Goal: Information Seeking & Learning: Learn about a topic

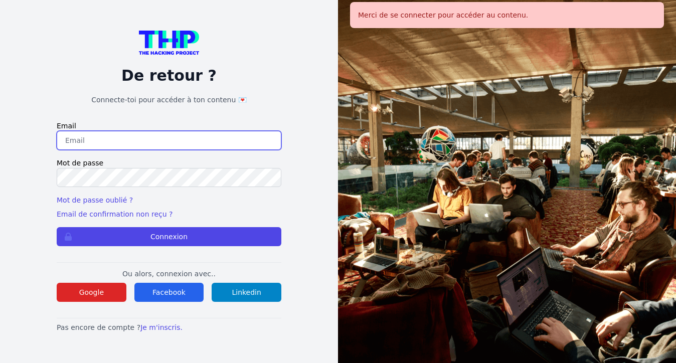
type input "johannadelfieux@gmail.com"
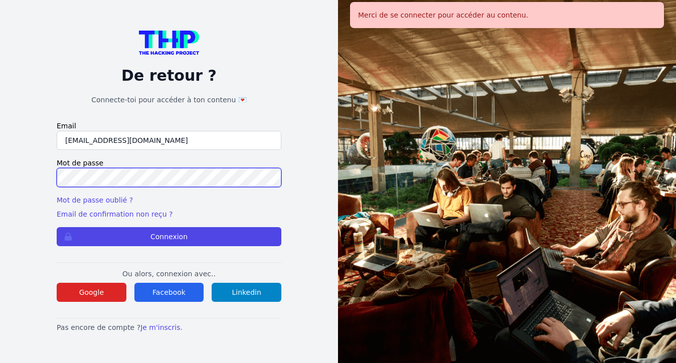
click at [169, 237] on button "Connexion" at bounding box center [169, 236] width 225 height 19
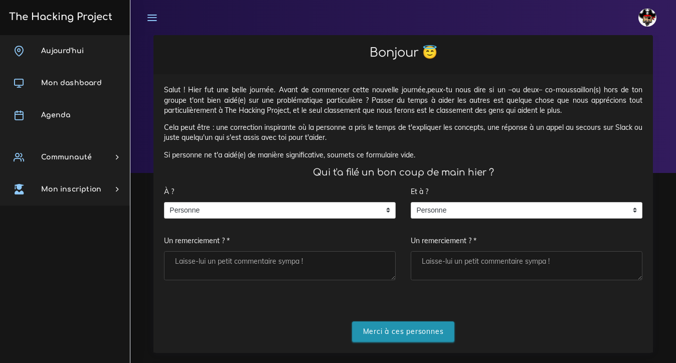
click at [385, 327] on input "Merci à ces personnes" at bounding box center [403, 332] width 103 height 21
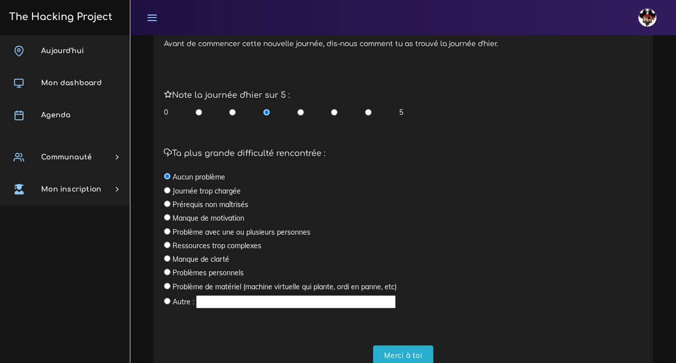
scroll to position [264, 0]
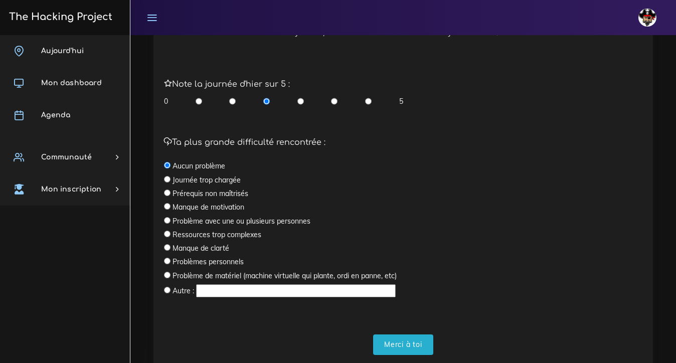
click at [167, 258] on input "radio" at bounding box center [167, 261] width 7 height 7
radio input "true"
click at [403, 345] on input "Merci à toi" at bounding box center [403, 345] width 60 height 21
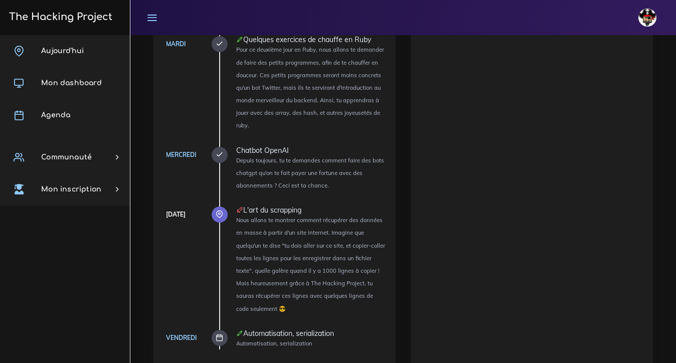
scroll to position [1060, 0]
click at [230, 140] on ul "[DATE] Découverte des tests Nous allons te faire découvrir le monde merveilleux…" at bounding box center [302, 139] width 166 height 424
click at [218, 152] on icon at bounding box center [220, 156] width 8 height 8
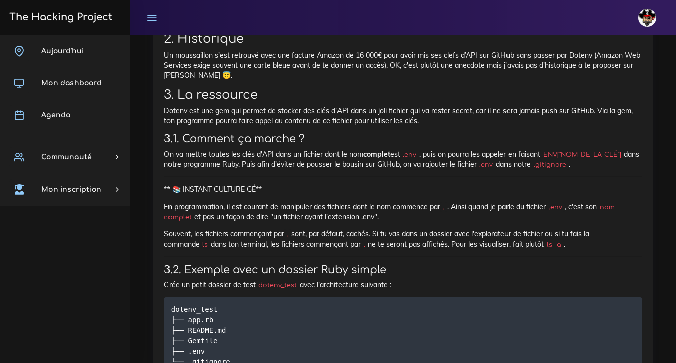
scroll to position [2988, 0]
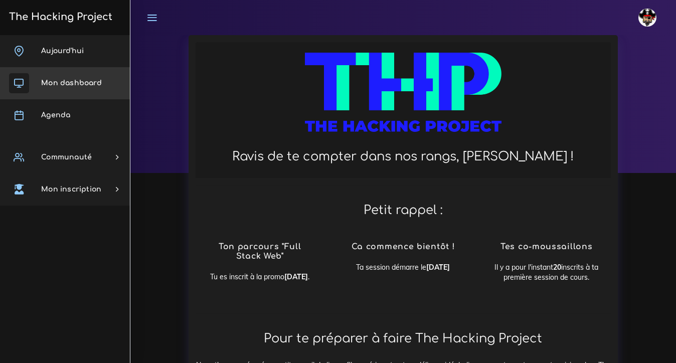
click at [73, 84] on span "Mon dashboard" at bounding box center [71, 83] width 61 height 8
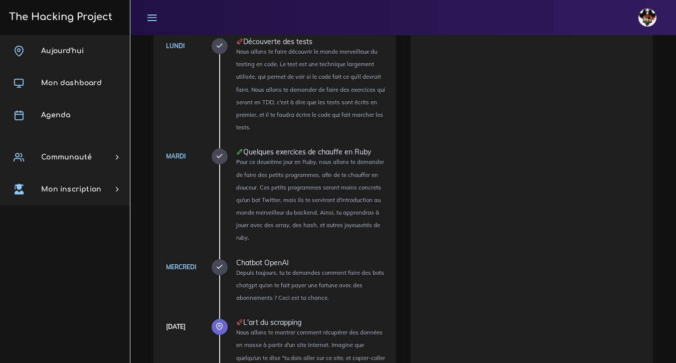
scroll to position [982, 0]
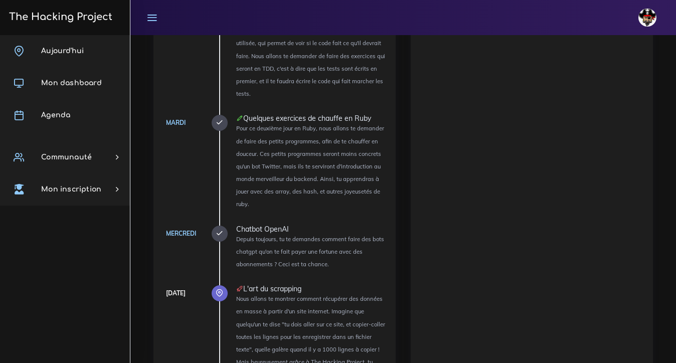
click at [220, 230] on icon at bounding box center [220, 234] width 8 height 8
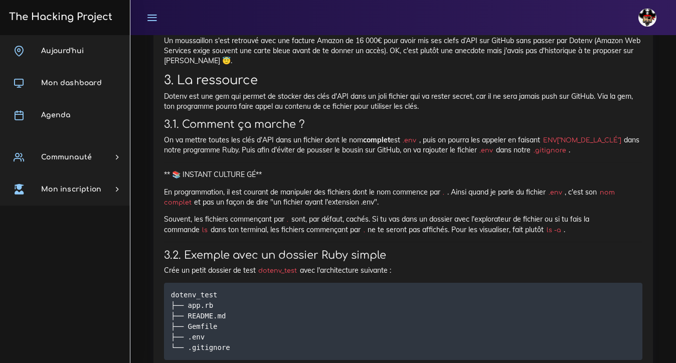
scroll to position [3003, 0]
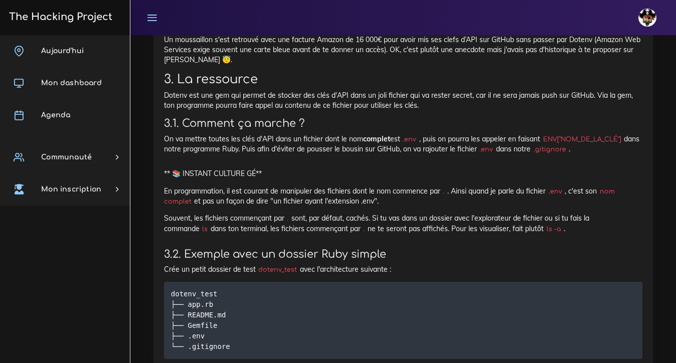
click at [467, 65] on p "Un moussaillon s'est retrouvé avec une facture Amazon de 16 000€ pour avoir mis…" at bounding box center [403, 50] width 479 height 31
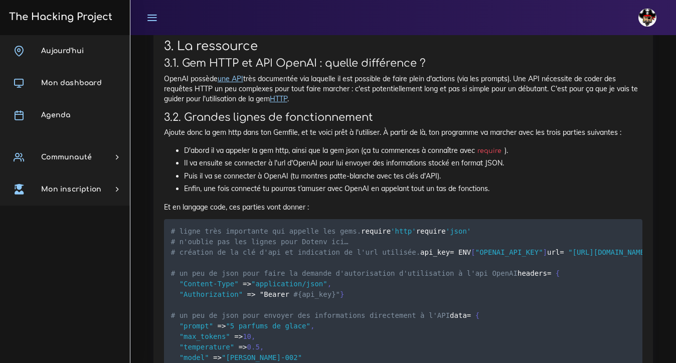
scroll to position [4464, 0]
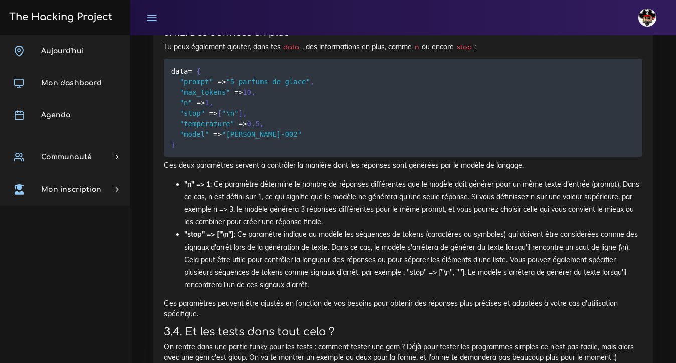
scroll to position [5457, 0]
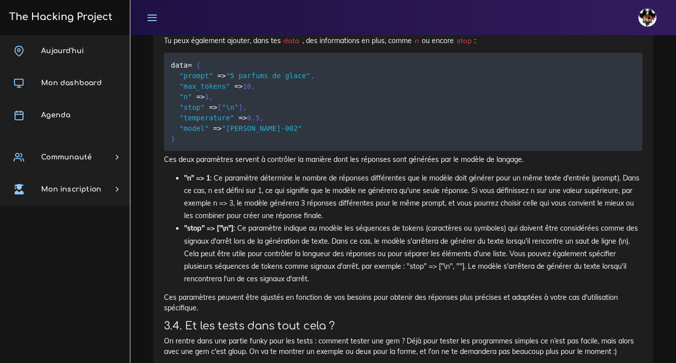
scroll to position [5463, 0]
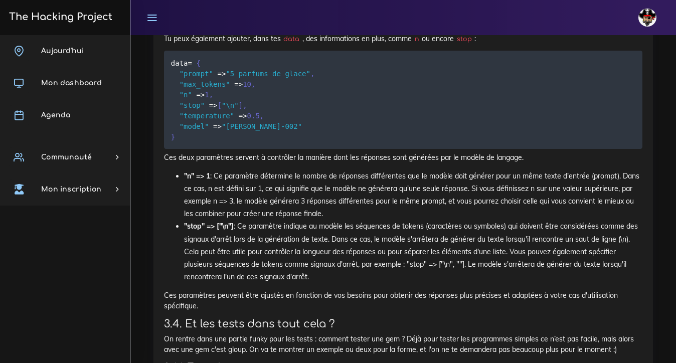
drag, startPoint x: 11, startPoint y: 239, endPoint x: 426, endPoint y: 181, distance: 419.1
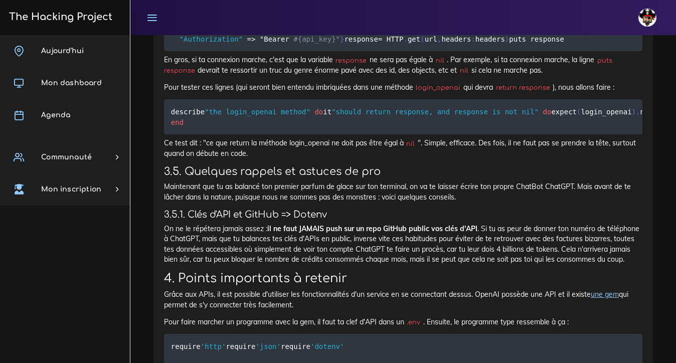
scroll to position [5893, 0]
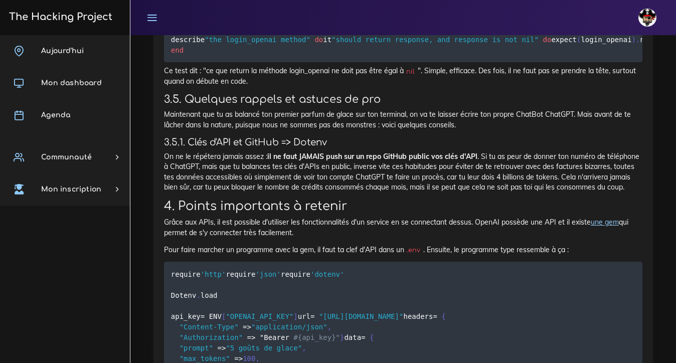
scroll to position [5965, 0]
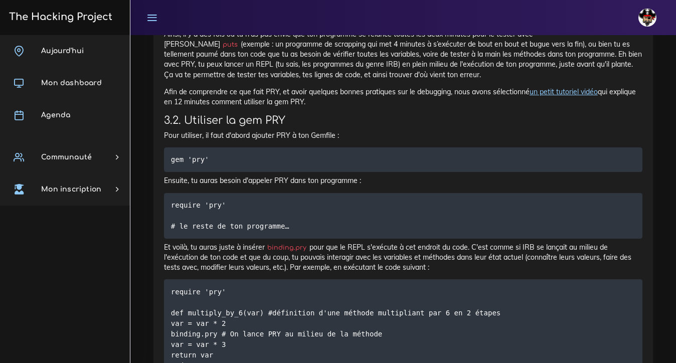
scroll to position [2173, 0]
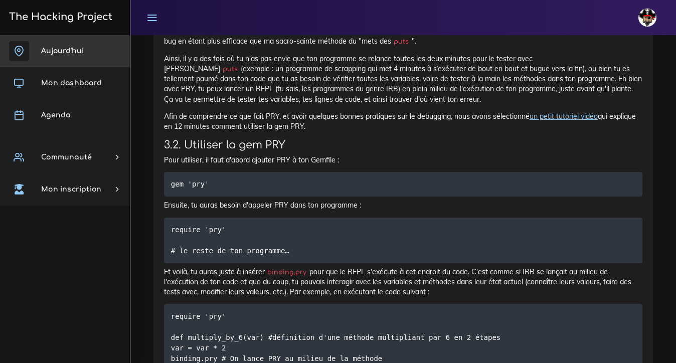
click at [58, 48] on span "Aujourd'hui" at bounding box center [62, 51] width 43 height 8
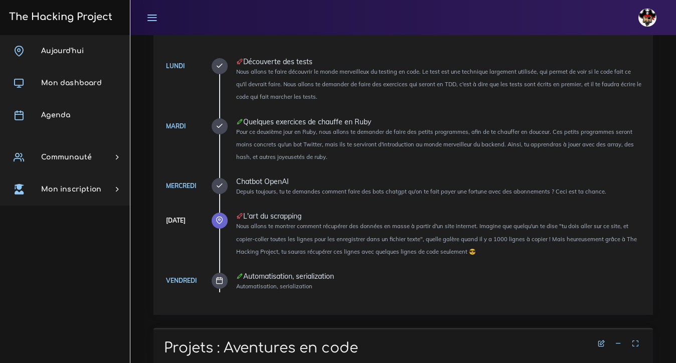
scroll to position [144, 0]
click at [222, 215] on icon at bounding box center [220, 219] width 8 height 8
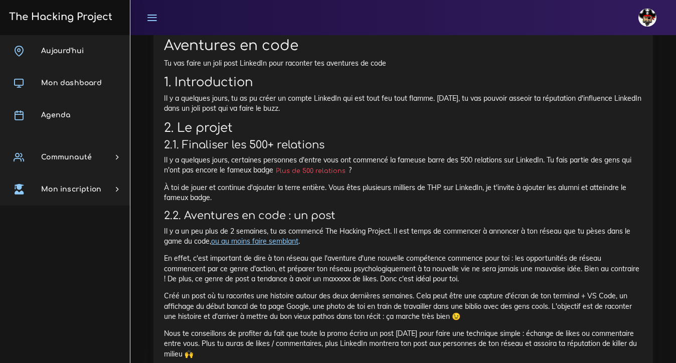
scroll to position [487, 0]
click at [252, 248] on div "Aventures en code Tu vas faire un joli post LinkedIn pour raconter tes aventure…" at bounding box center [403, 280] width 479 height 484
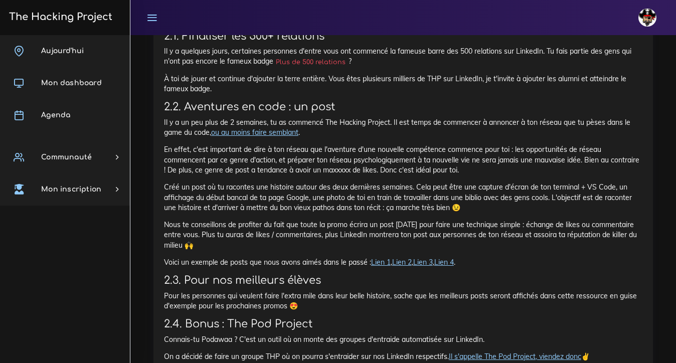
scroll to position [596, 0]
click at [252, 248] on div "Aventures en code Tu vas faire un joli post LinkedIn pour raconter tes aventure…" at bounding box center [403, 171] width 479 height 484
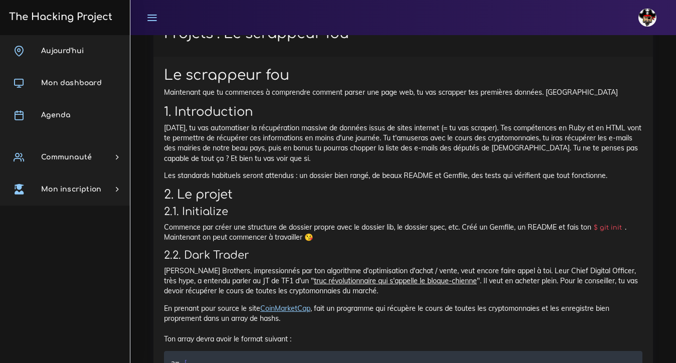
scroll to position [1026, 0]
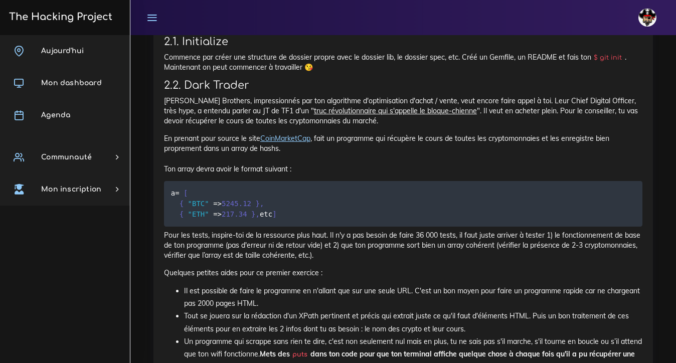
scroll to position [1195, 0]
click at [285, 137] on p "En prenant pour source le site CoinMarketCap , fait un programme qui récupère l…" at bounding box center [403, 153] width 479 height 41
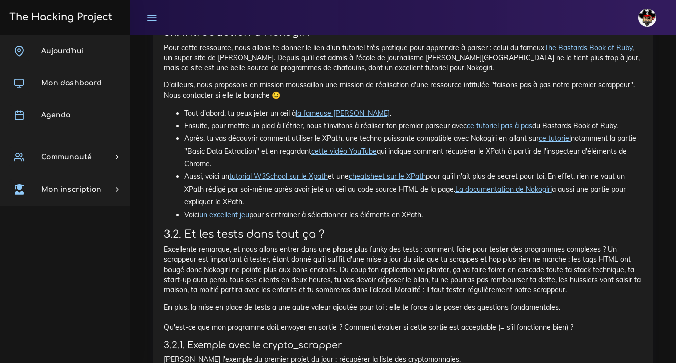
scroll to position [3141, 0]
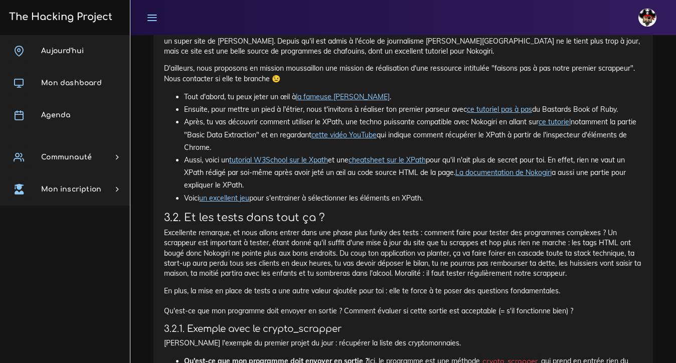
click at [490, 114] on link "ce tutoriel pas à pas" at bounding box center [499, 109] width 65 height 9
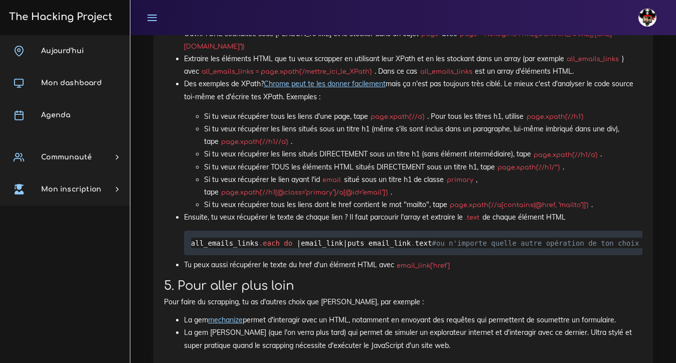
scroll to position [3811, 0]
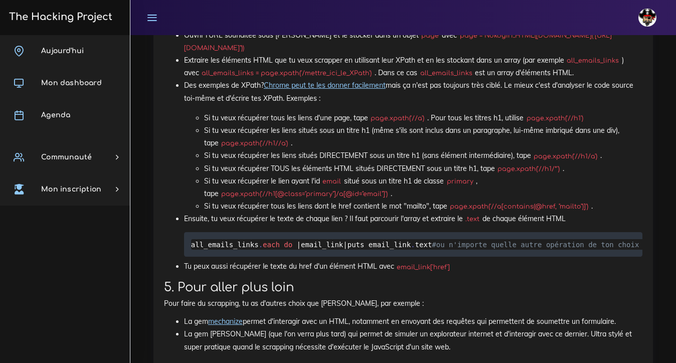
drag, startPoint x: 437, startPoint y: 110, endPoint x: 659, endPoint y: 106, distance: 222.8
copy li "page = Nokogiri::HTML(URI.open("ton_url_a_scrapper.com"))"
click at [331, 78] on code "all_emails_links = page.xpath('/mettre_ici_le_XPath')" at bounding box center [287, 73] width 176 height 10
click at [391, 104] on p "Des exemples de XPath? Chrome peut te les donner facilement mais ça n'est pas t…" at bounding box center [413, 91] width 459 height 25
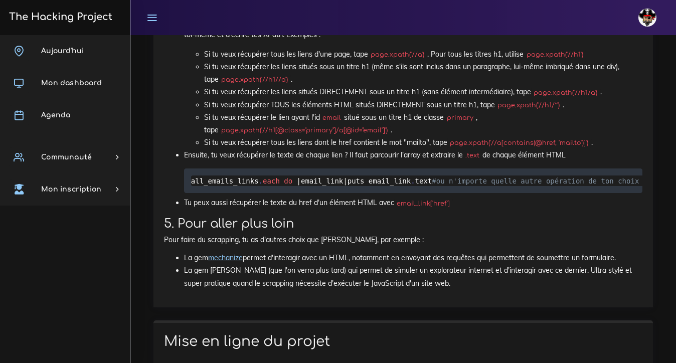
scroll to position [3873, 0]
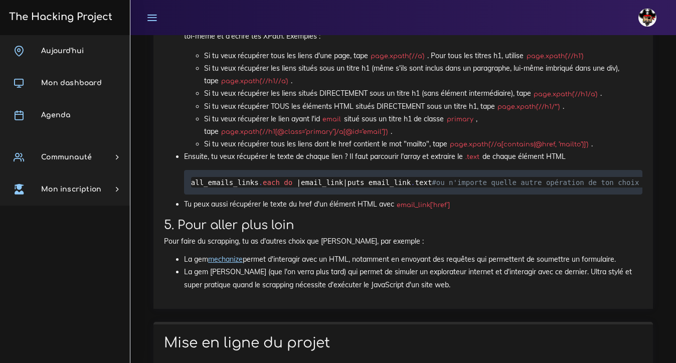
drag, startPoint x: 373, startPoint y: 117, endPoint x: 402, endPoint y: 118, distance: 29.1
click at [402, 61] on code "page.xpath('//a')" at bounding box center [397, 56] width 59 height 10
click at [405, 61] on code "page.xpath('//a')" at bounding box center [397, 56] width 59 height 10
drag, startPoint x: 208, startPoint y: 193, endPoint x: 370, endPoint y: 194, distance: 162.1
click at [370, 137] on code "page.xpath('//h1[@class="primary"]/a[@id="email"]')" at bounding box center [305, 132] width 172 height 10
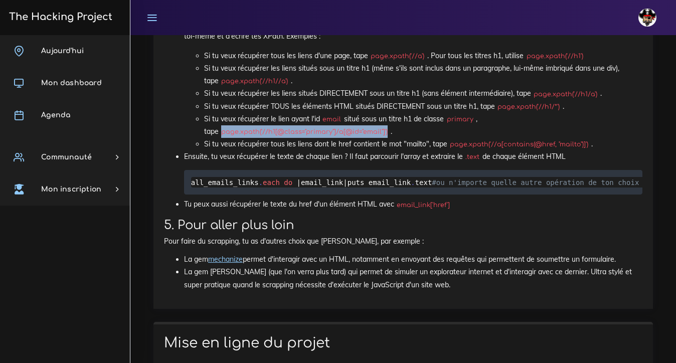
copy li "page.xpath('//h1[@class="primary"]/a[@id="email"]')"
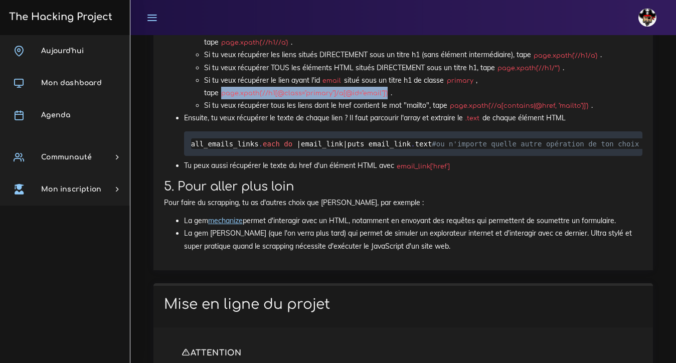
scroll to position [3908, 0]
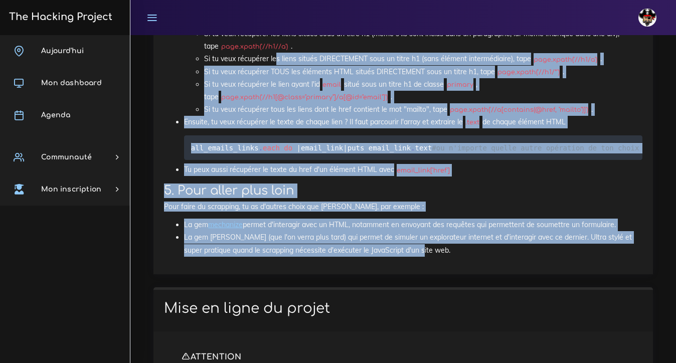
drag, startPoint x: 436, startPoint y: 333, endPoint x: 276, endPoint y: 115, distance: 270.0
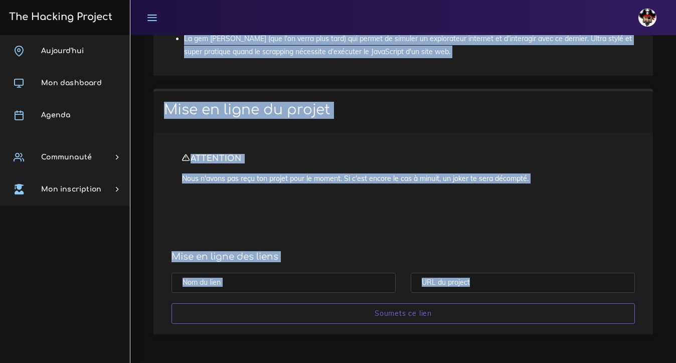
scroll to position [4187, 0]
drag, startPoint x: 165, startPoint y: 153, endPoint x: 354, endPoint y: 355, distance: 277.3
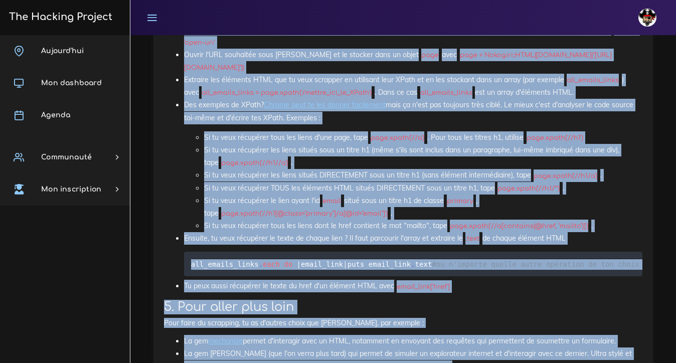
scroll to position [3792, 0]
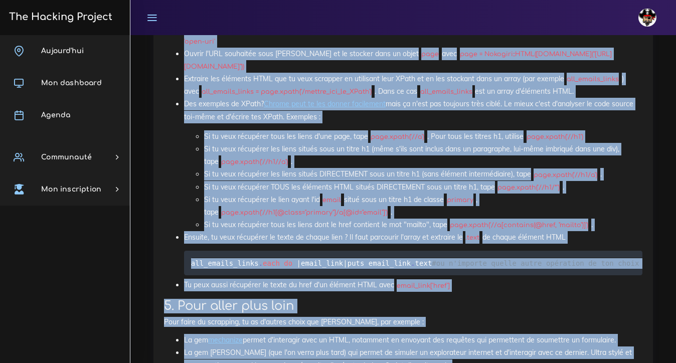
click at [388, 181] on li "Si tu veux récupérer les liens situés DIRECTEMENT sous un titre h1 (sans élémen…" at bounding box center [423, 174] width 439 height 13
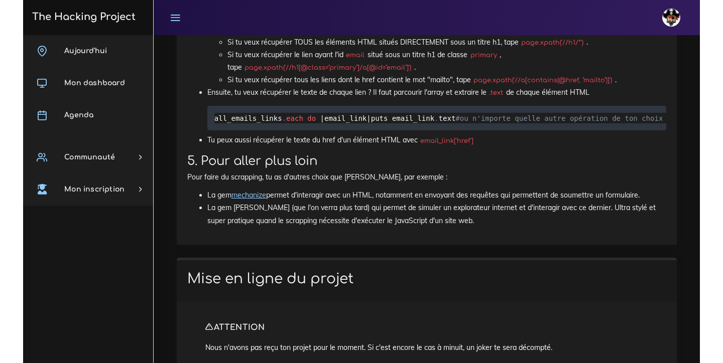
scroll to position [3950, 0]
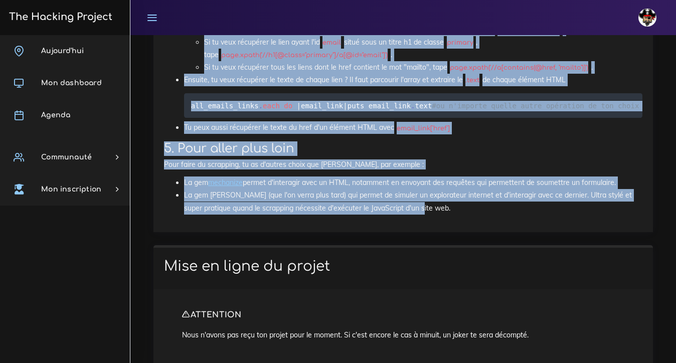
drag, startPoint x: 165, startPoint y: 180, endPoint x: 479, endPoint y: 288, distance: 331.7
copy div "Nokogiri Nokogiri est une Gem de ruby qui permet de parser un document html. En…"
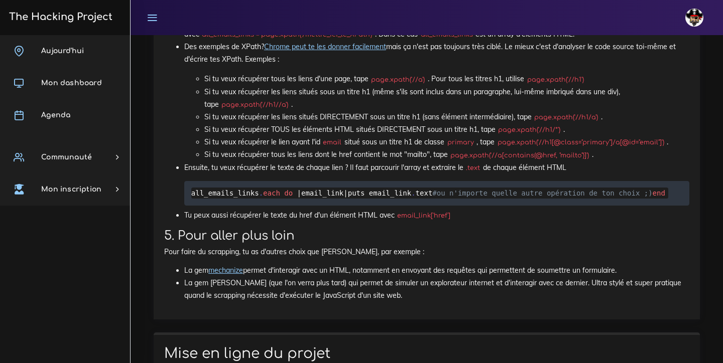
scroll to position [3674, 0]
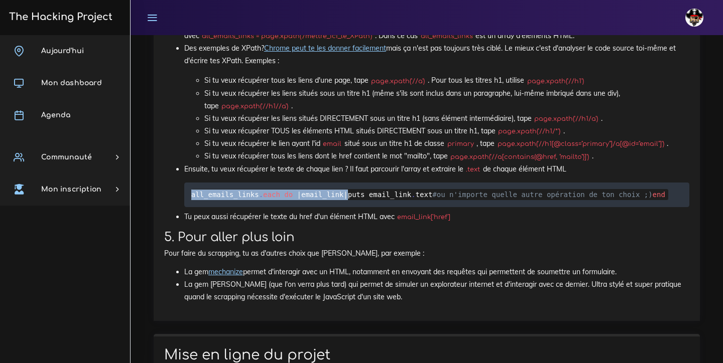
drag, startPoint x: 347, startPoint y: 260, endPoint x: 174, endPoint y: 259, distance: 172.6
click at [174, 223] on ul "Rajouter Nokogiri à ton Gemfile avec gem 'nokogiri' et y faire appel dans ton a…" at bounding box center [426, 101] width 525 height 244
copy code "all_emails_links . each do | email_link |"
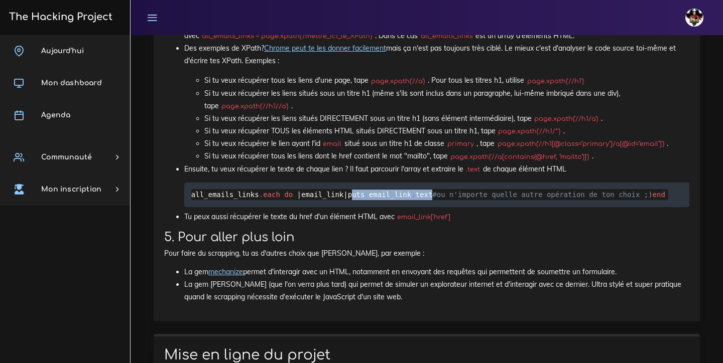
drag, startPoint x: 276, startPoint y: 271, endPoint x: 190, endPoint y: 271, distance: 86.8
click at [190, 207] on pre "all_emails_links . each do | email_link | puts email_link . text #ou n'importe …" at bounding box center [436, 195] width 505 height 25
copy code "puts email_link . text"
click at [352, 67] on p "Des exemples de XPath? Chrome peut te les donner facilement mais ça n'est pas t…" at bounding box center [436, 54] width 505 height 25
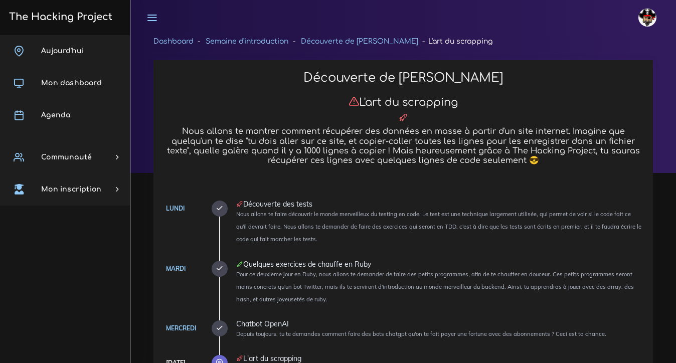
scroll to position [1073, 0]
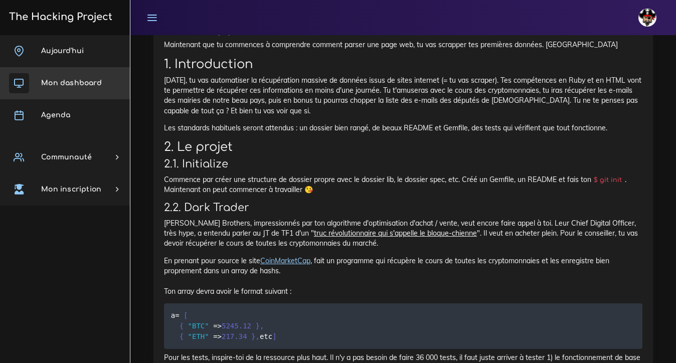
click at [60, 91] on link "Mon dashboard" at bounding box center [65, 83] width 130 height 32
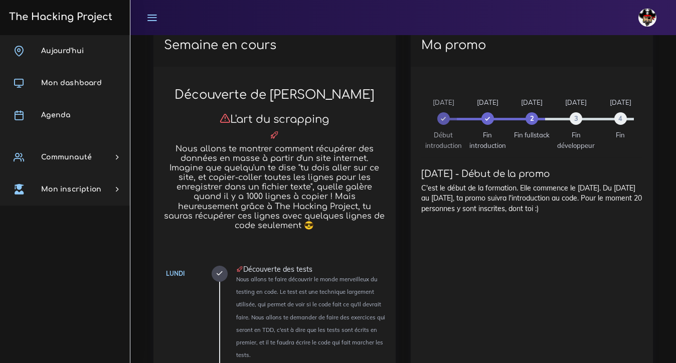
scroll to position [717, 0]
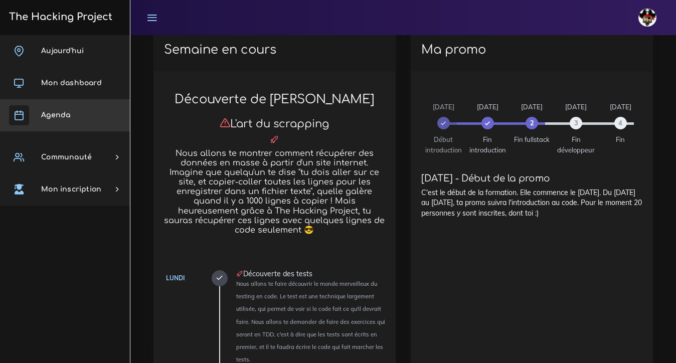
click at [76, 111] on link "Agenda" at bounding box center [65, 115] width 130 height 32
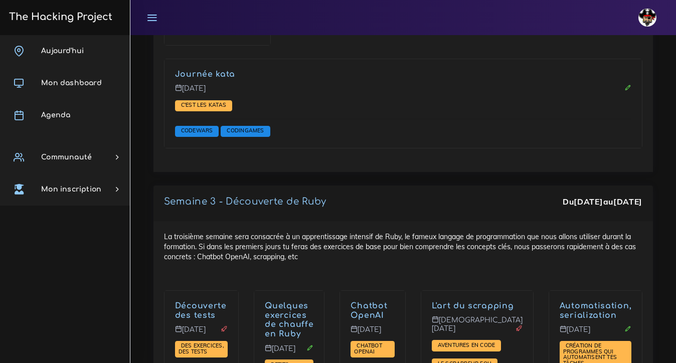
scroll to position [1069, 0]
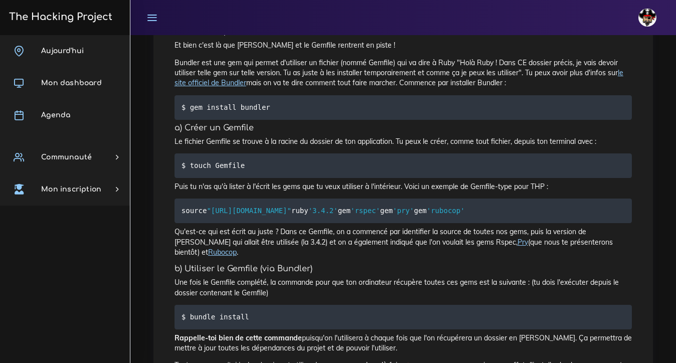
scroll to position [1132, 0]
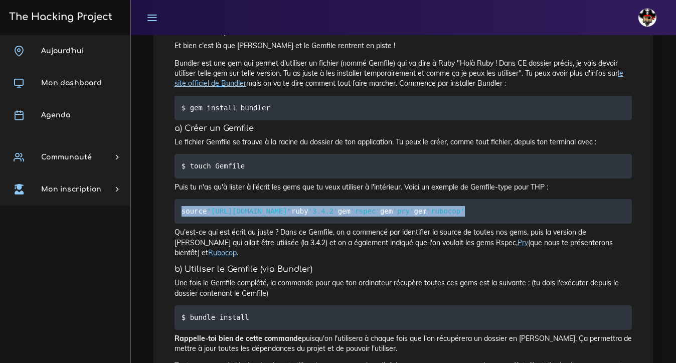
drag, startPoint x: 241, startPoint y: 242, endPoint x: 178, endPoint y: 195, distance: 78.5
click at [178, 199] on pre "source "[URL][DOMAIN_NAME]" ruby '3.4.2' gem 'rspec' gem 'pry' gem 'rubocop'" at bounding box center [404, 211] width 458 height 25
copy code "source "[URL][DOMAIN_NAME]" ruby '3.4.2' gem 'rspec' gem 'pry' gem 'rubocop'"
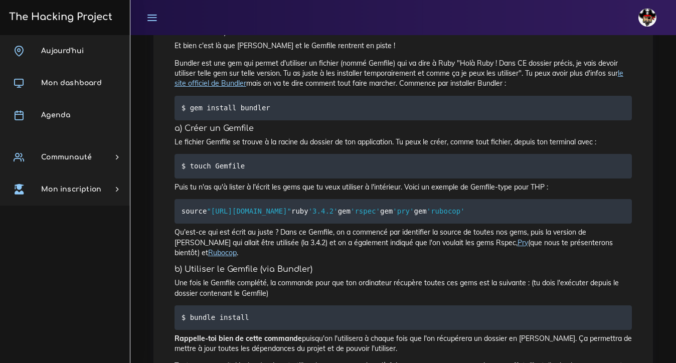
click at [390, 274] on h5 "b) Utiliser le Gemfile (via Bundler)" at bounding box center [404, 270] width 458 height 10
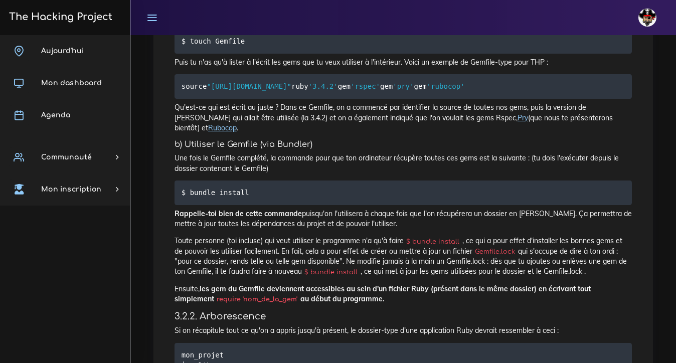
scroll to position [1250, 0]
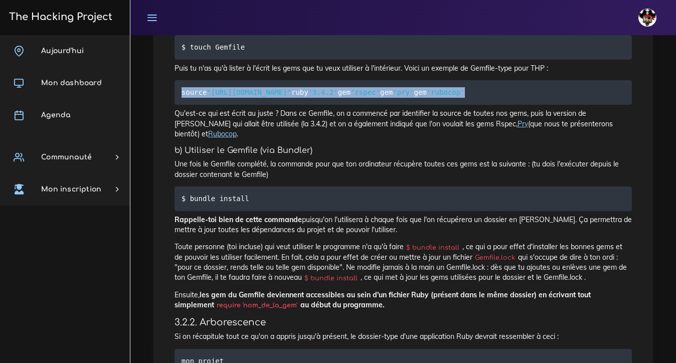
drag, startPoint x: 239, startPoint y: 123, endPoint x: 179, endPoint y: 73, distance: 78.0
click at [179, 80] on pre "source "[URL][DOMAIN_NAME]" ruby '3.4.2' gem 'rspec' gem 'pry' gem 'rubocop'" at bounding box center [404, 92] width 458 height 25
copy code "source "[URL][DOMAIN_NAME]" ruby '3.4.2' gem 'rspec' gem 'pry' gem 'rubocop'"
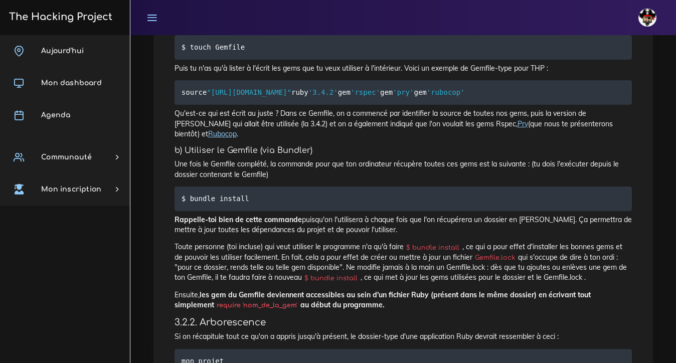
click at [310, 156] on h5 "b) Utiliser le Gemfile (via Bundler)" at bounding box center [404, 151] width 458 height 10
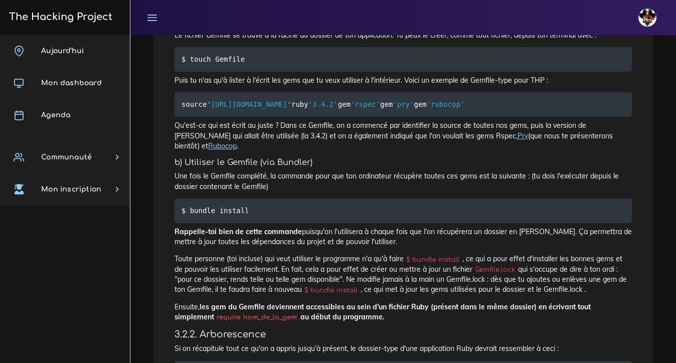
scroll to position [1243, 0]
